Goal: Find specific page/section: Find specific page/section

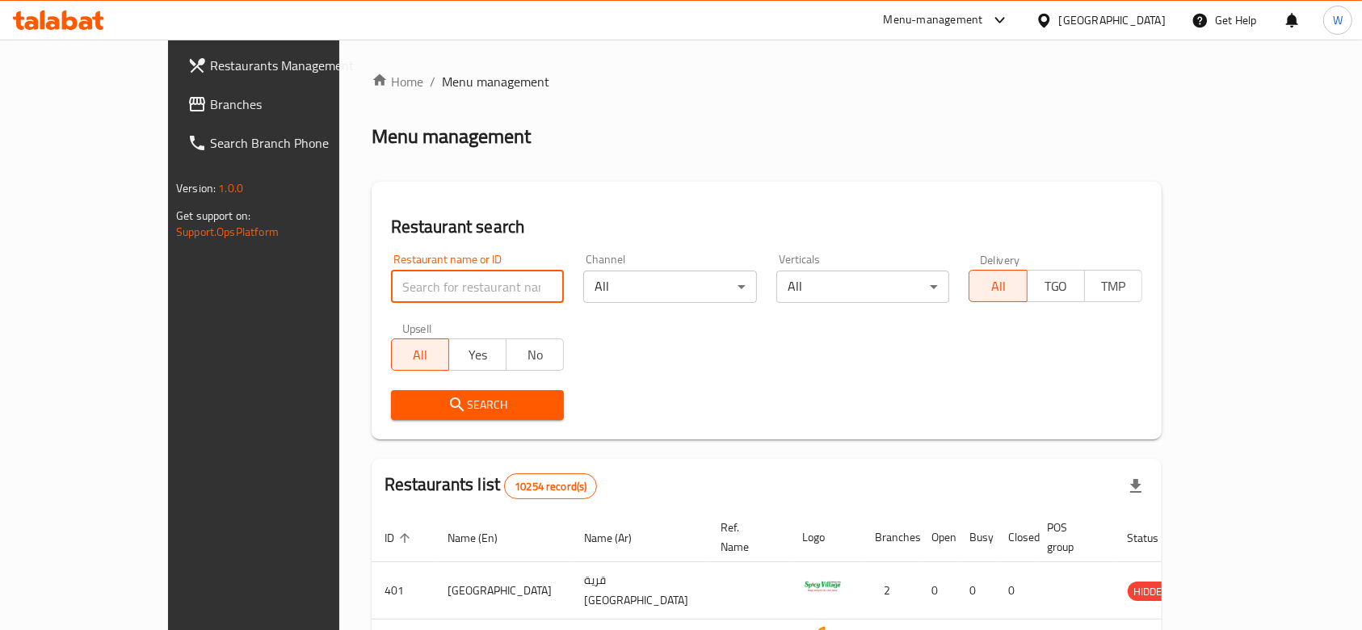
click at [407, 296] on input "search" at bounding box center [478, 287] width 174 height 32
paste input "47963"
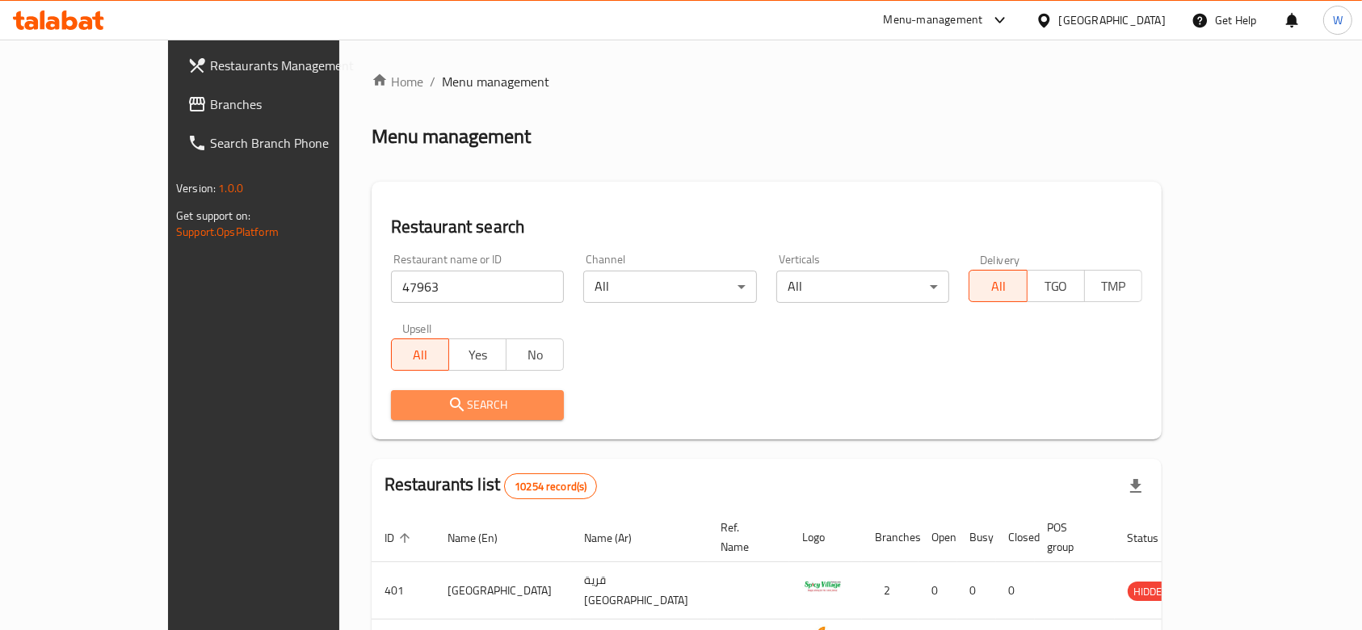
click at [448, 403] on icon "submit" at bounding box center [457, 404] width 19 height 19
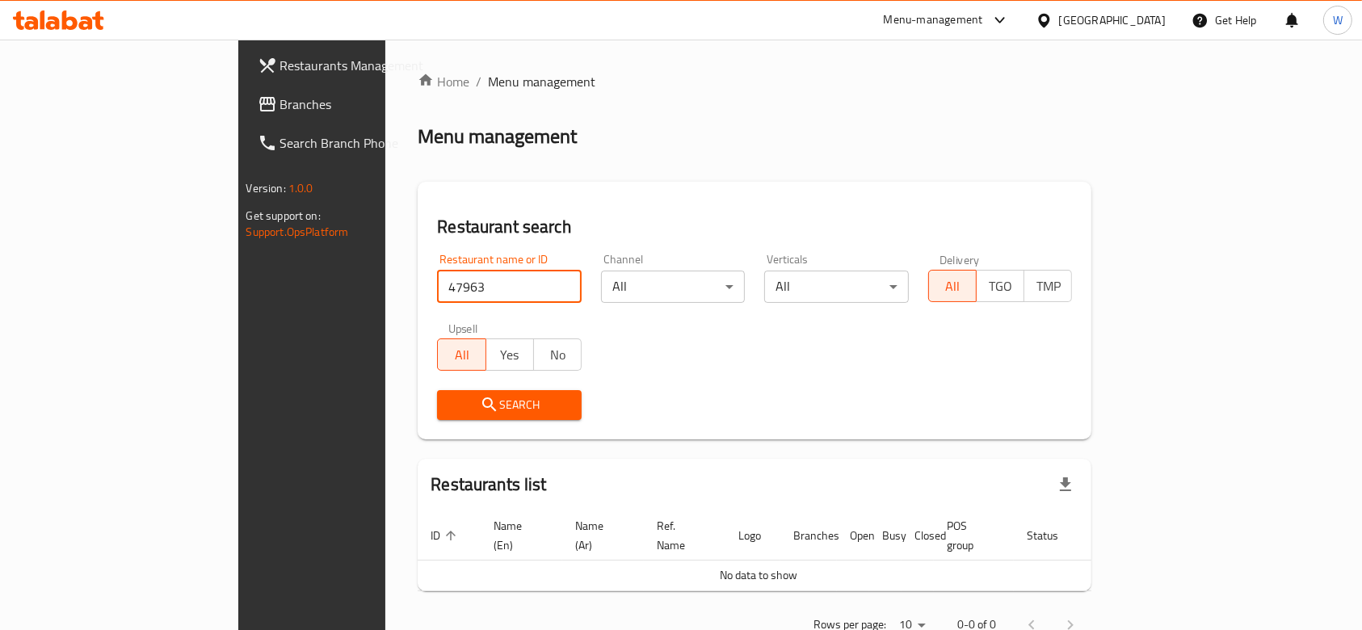
click at [437, 299] on input "47963" at bounding box center [509, 287] width 145 height 32
paste input "Pizza Fresh"
type input "Pizza Fresh"
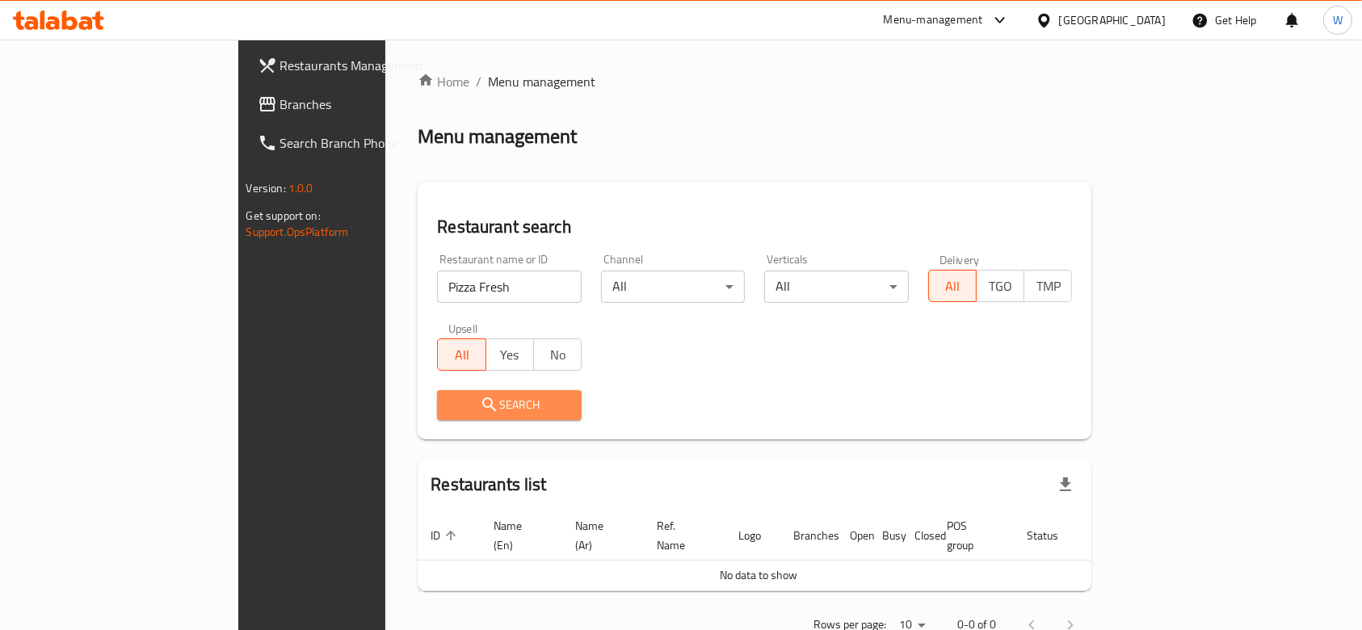
click at [450, 413] on span "Search" at bounding box center [509, 405] width 119 height 20
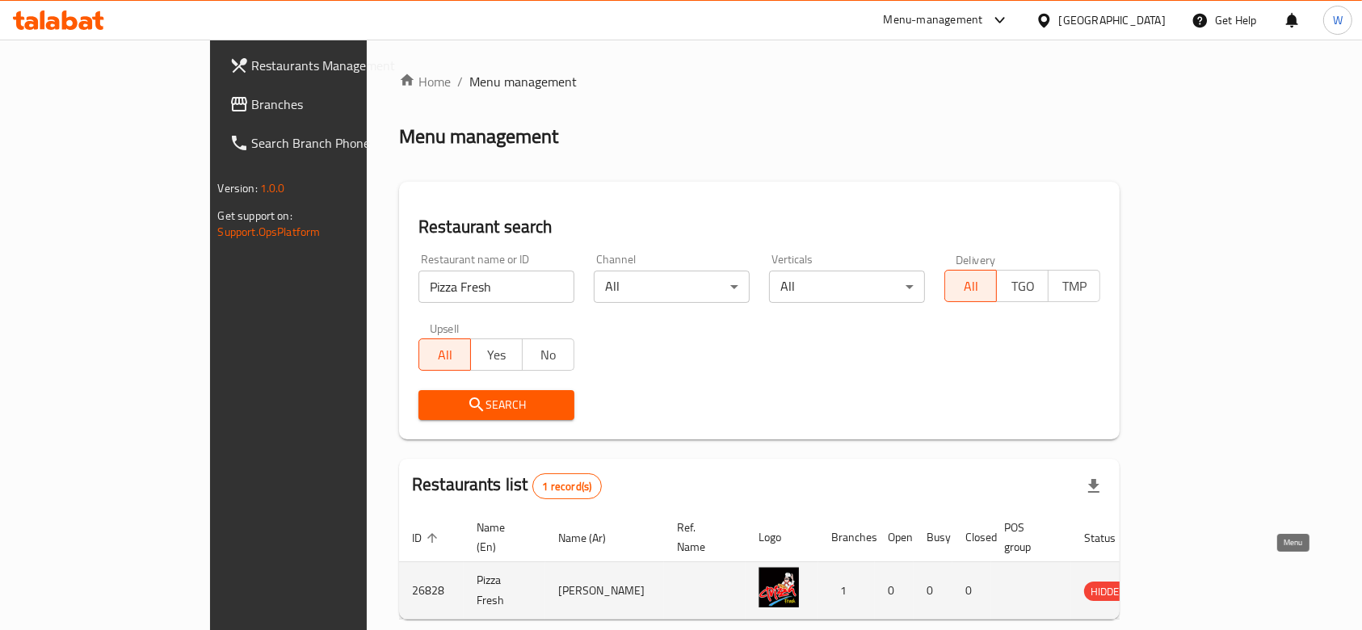
click at [1187, 585] on icon "enhanced table" at bounding box center [1179, 592] width 18 height 14
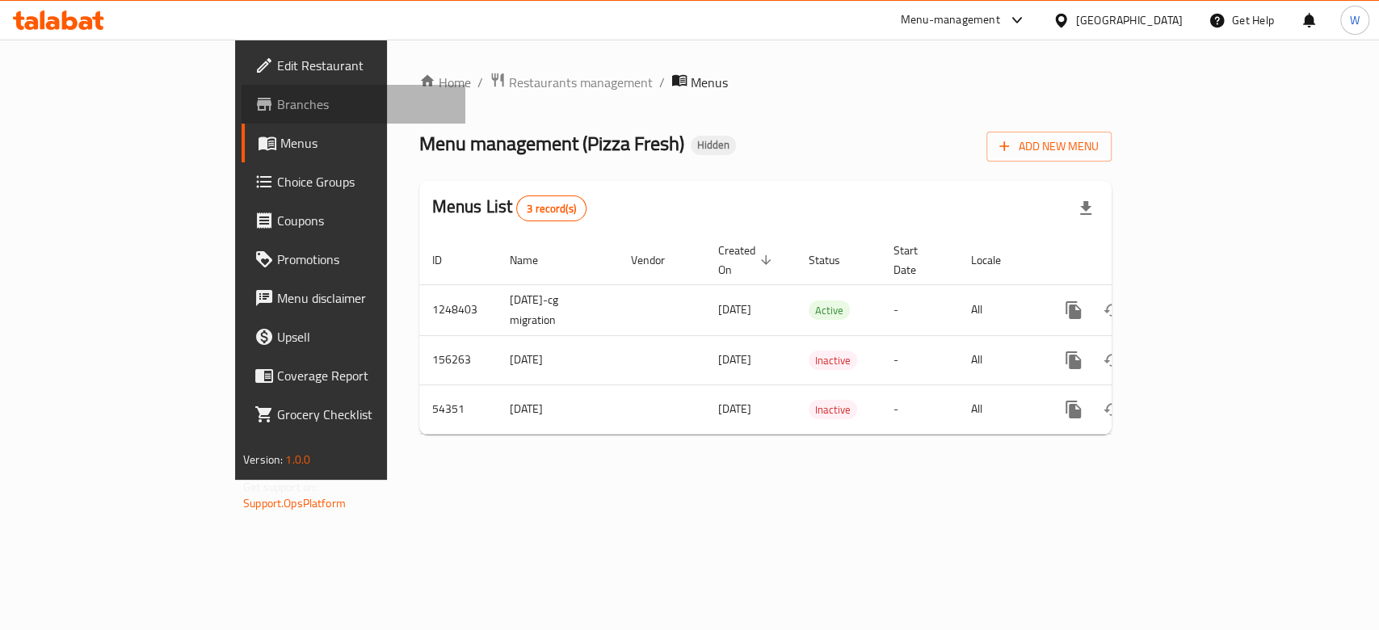
click at [277, 105] on span "Branches" at bounding box center [364, 104] width 175 height 19
